Goal: Use online tool/utility: Utilize a website feature to perform a specific function

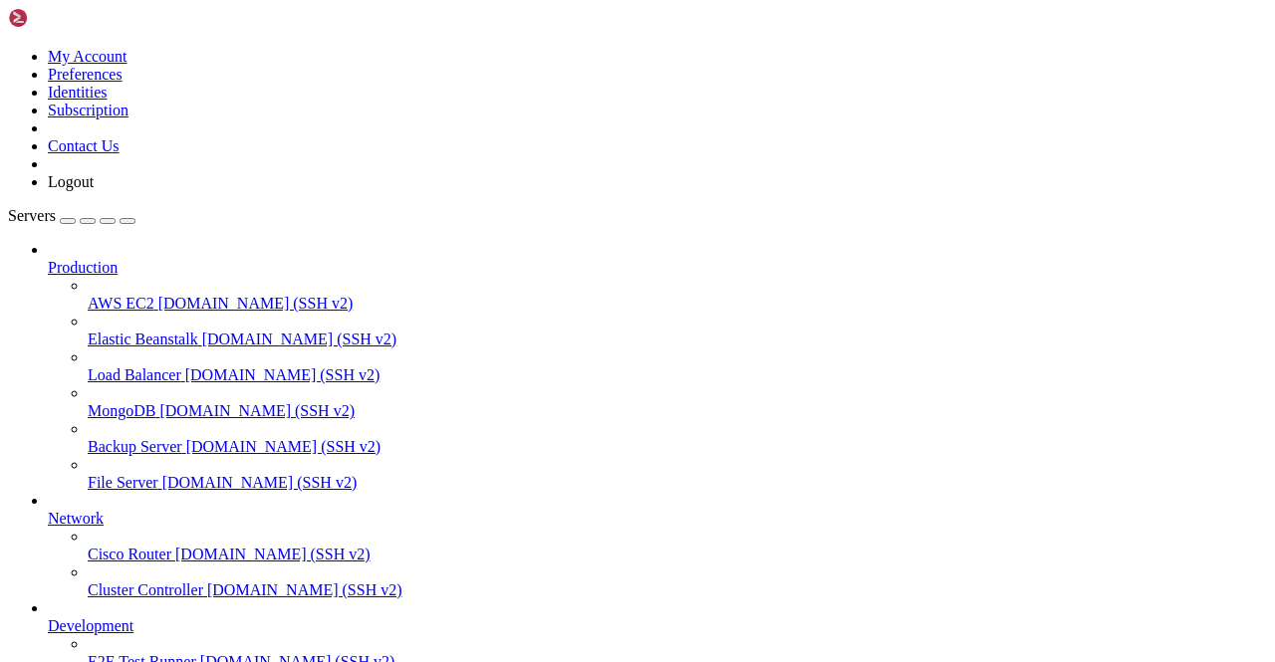
click at [8, 48] on link at bounding box center [8, 48] width 0 height 0
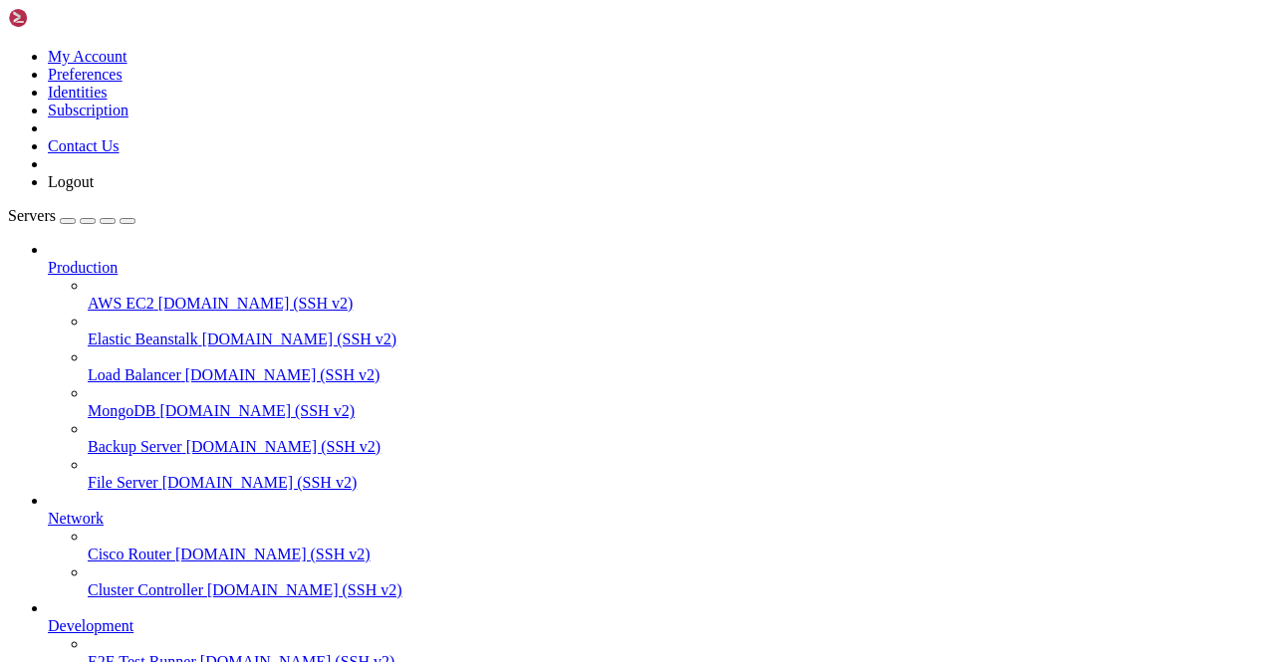
scroll to position [0, 0]
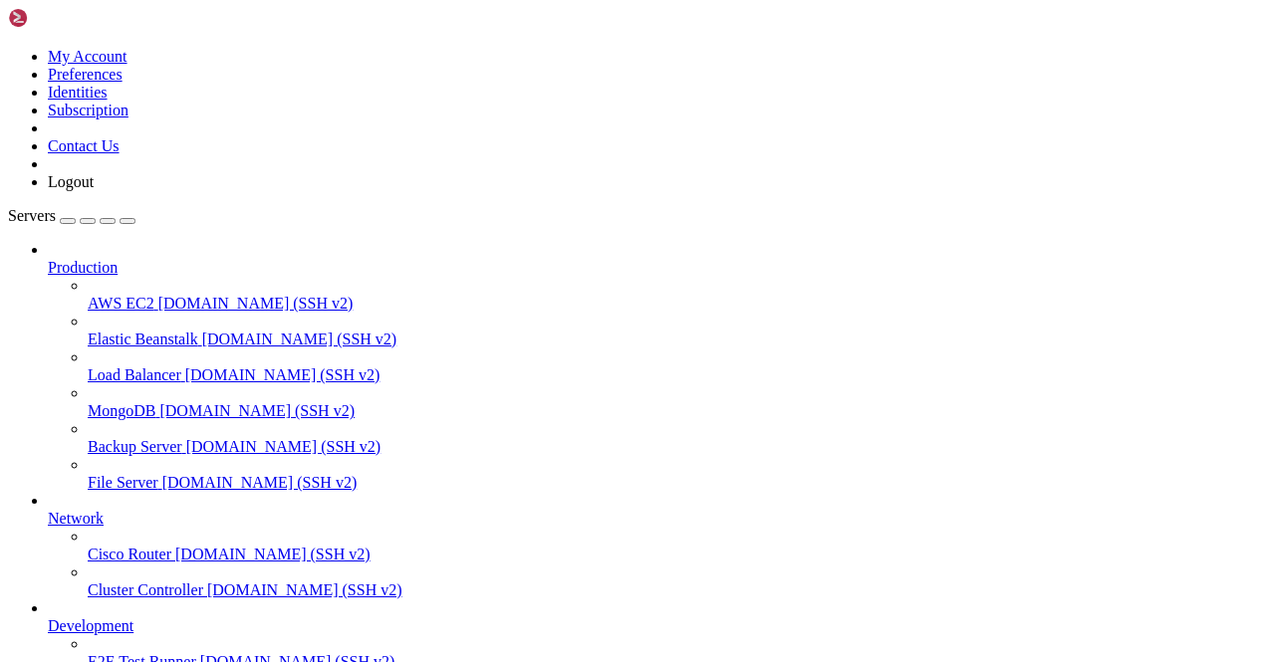
scroll to position [59521, 0]
